Goal: Book appointment/travel/reservation

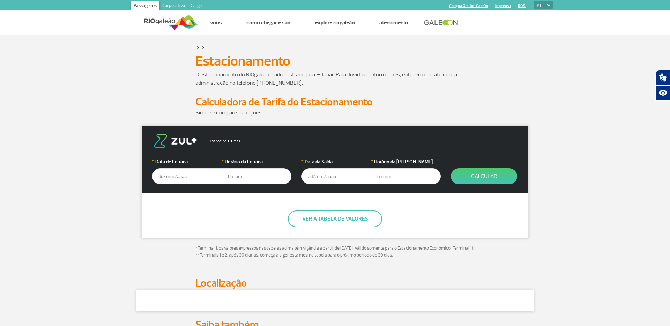
click at [173, 179] on input "text" at bounding box center [187, 176] width 70 height 16
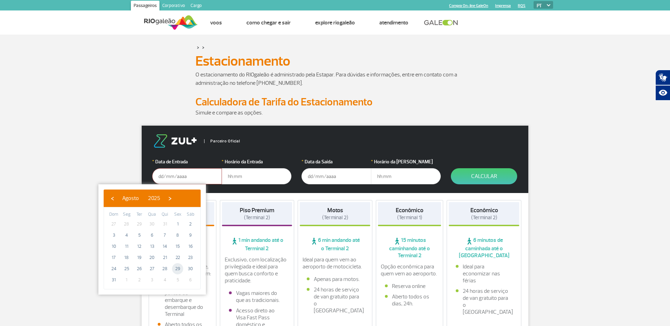
click at [176, 268] on span "29" at bounding box center [177, 268] width 11 height 11
type input "[DATE]"
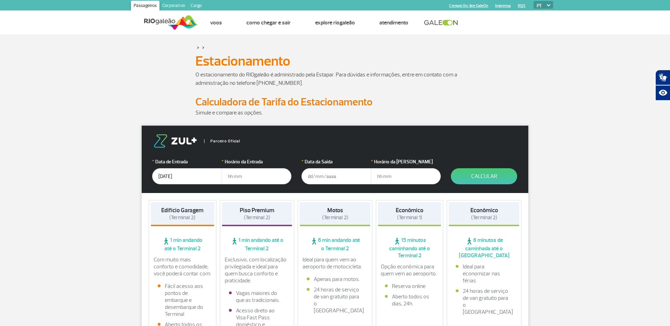
click at [243, 176] on input "text" at bounding box center [257, 176] width 70 height 16
type input "04:00"
click at [303, 176] on input "text" at bounding box center [336, 176] width 70 height 16
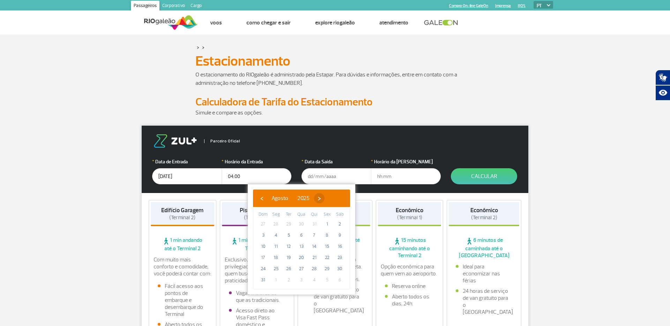
click at [324, 198] on span "›" at bounding box center [319, 198] width 10 height 10
click at [288, 224] on span "2" at bounding box center [288, 223] width 11 height 11
type input "[DATE]"
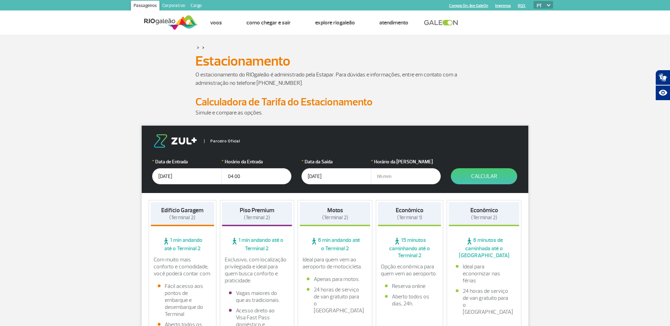
click at [381, 178] on input "text" at bounding box center [406, 176] width 70 height 16
type input "22:00"
click at [492, 174] on button "Calcular" at bounding box center [484, 176] width 66 height 16
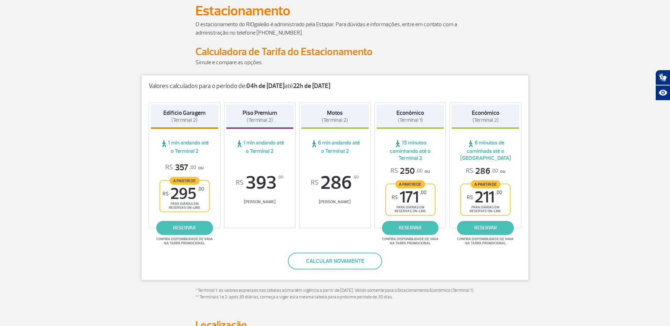
scroll to position [57, 0]
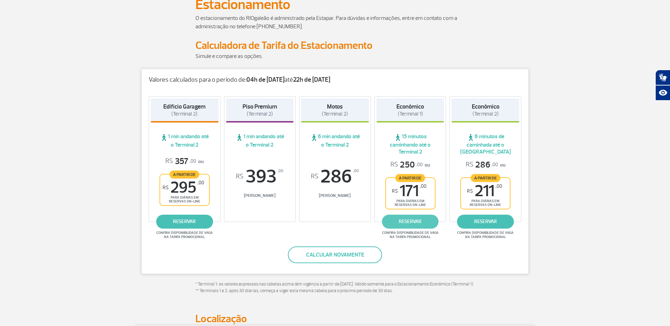
click at [410, 222] on link "reservar" at bounding box center [410, 222] width 57 height 14
